Goal: Task Accomplishment & Management: Use online tool/utility

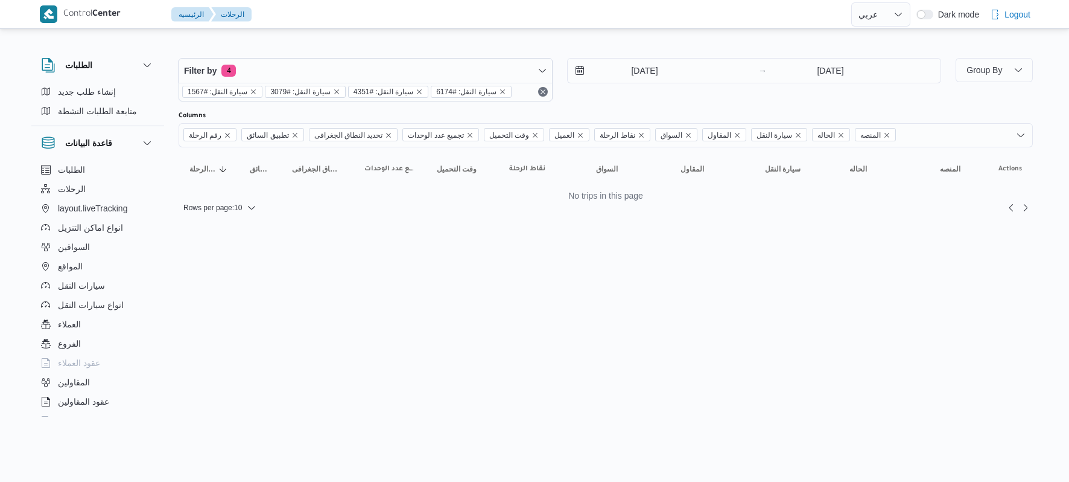
select select "ar"
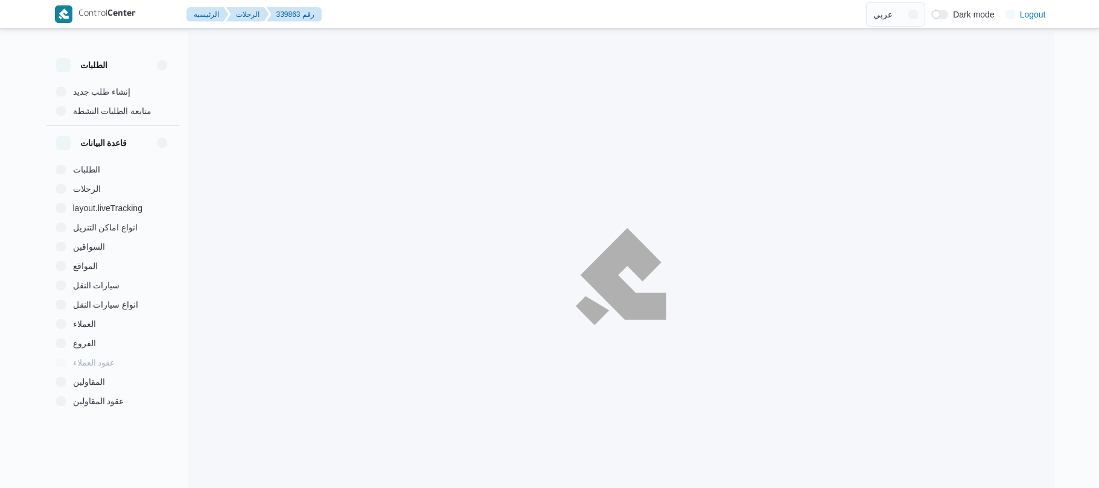
select select "ar"
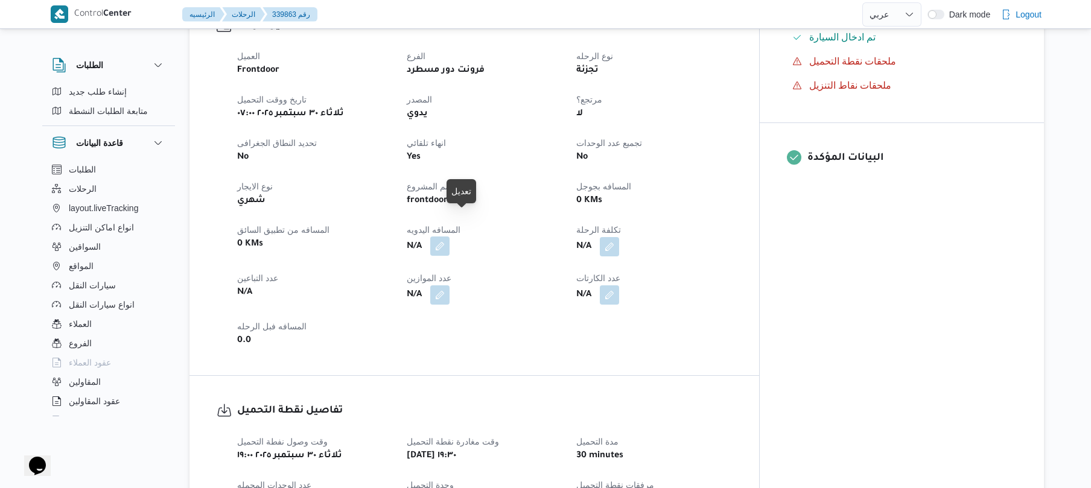
click at [450, 237] on button "button" at bounding box center [439, 246] width 19 height 19
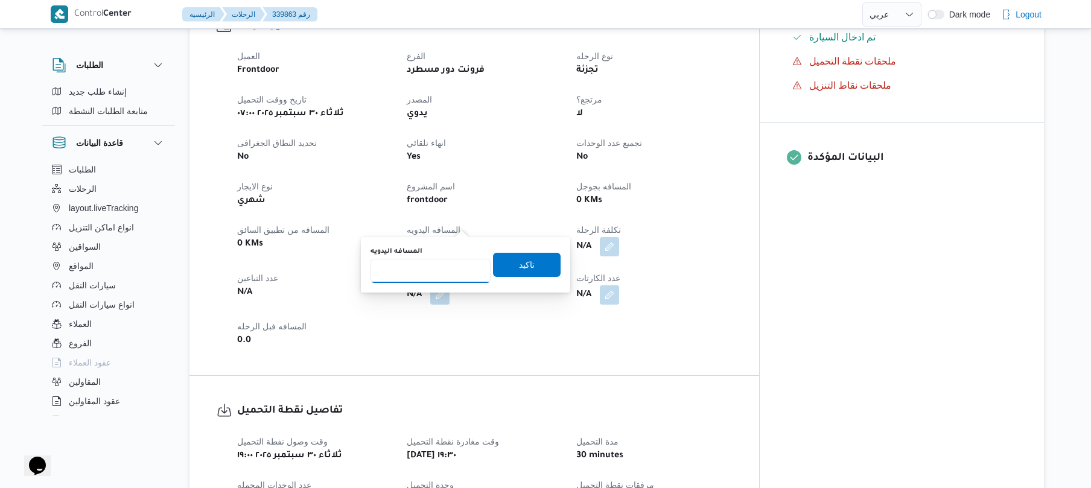
click at [449, 269] on input "المسافه اليدويه" at bounding box center [431, 271] width 120 height 24
type input "70"
click at [519, 261] on span "تاكيد" at bounding box center [527, 264] width 16 height 14
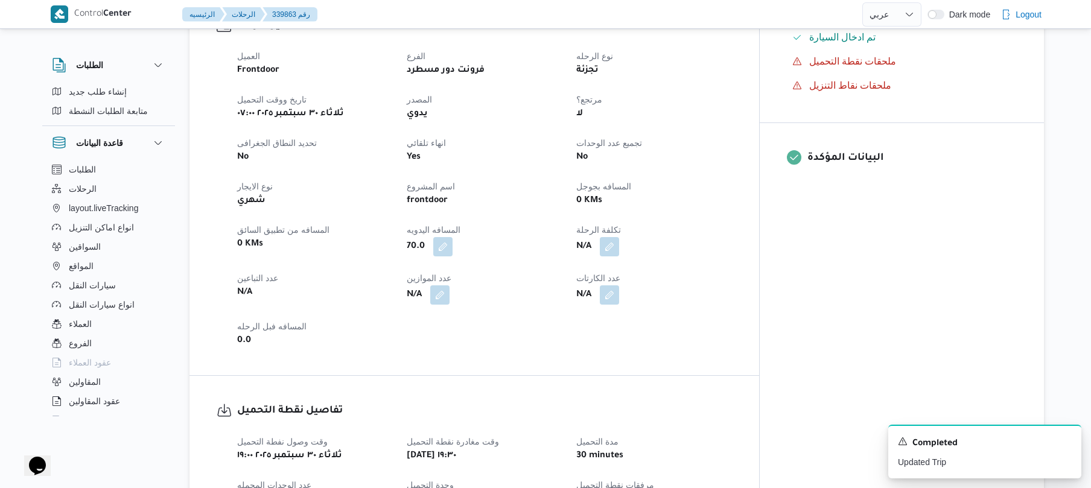
click at [702, 284] on div "N/A" at bounding box center [653, 295] width 157 height 22
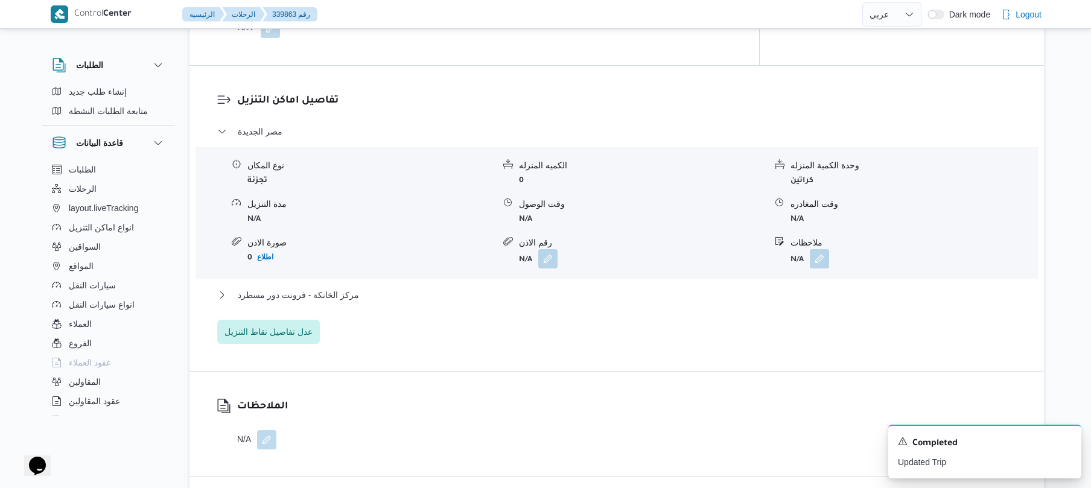
scroll to position [933, 0]
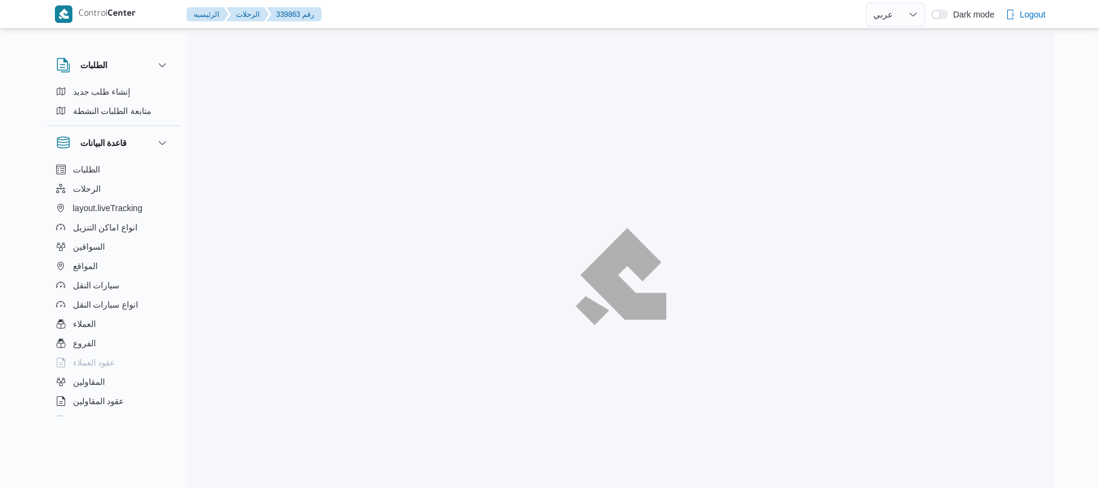
select select "ar"
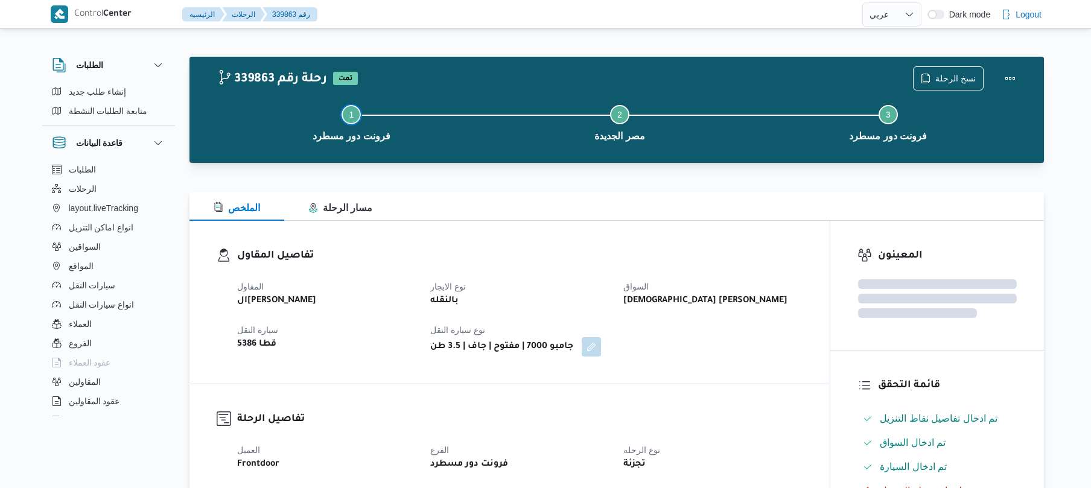
click at [461, 141] on button "Step 1 is incomplete 1 فرونت دور مسطرد" at bounding box center [351, 122] width 269 height 63
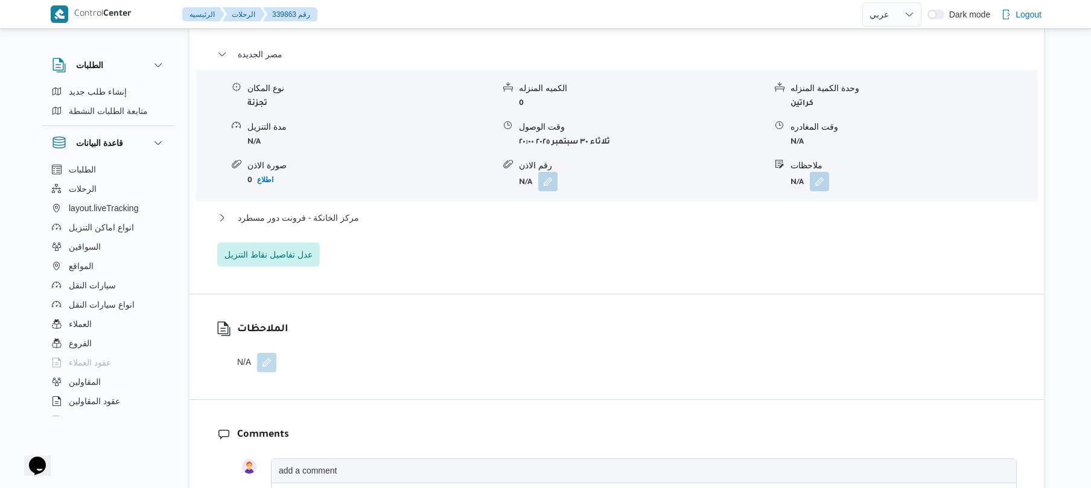
scroll to position [1094, 0]
